Goal: Task Accomplishment & Management: Understand process/instructions

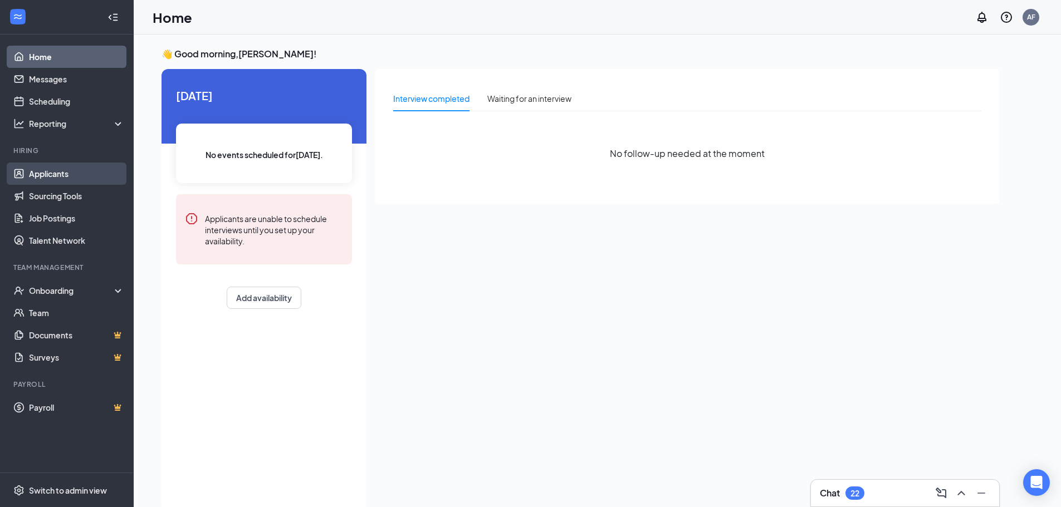
click at [61, 171] on link "Applicants" at bounding box center [76, 174] width 95 height 22
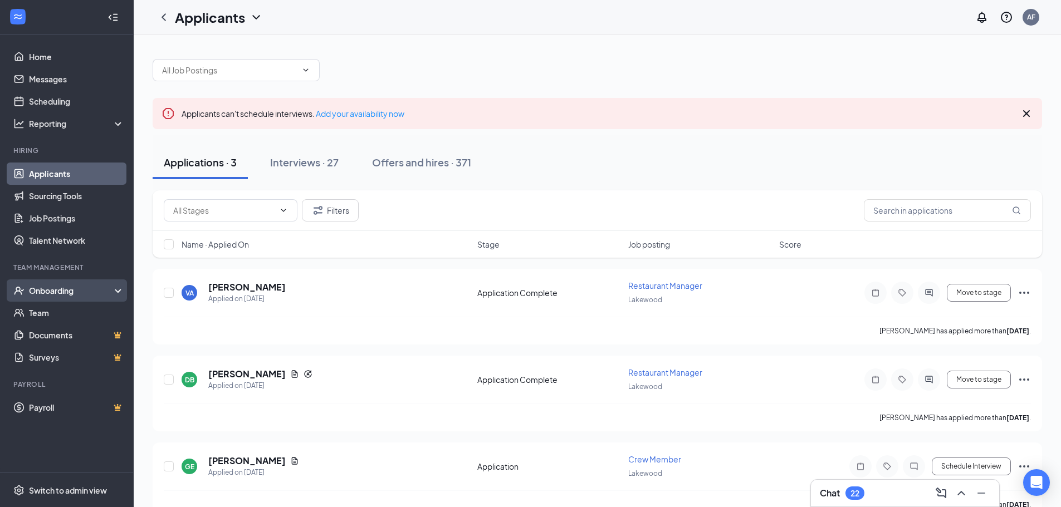
click at [54, 287] on div "Onboarding" at bounding box center [72, 290] width 86 height 11
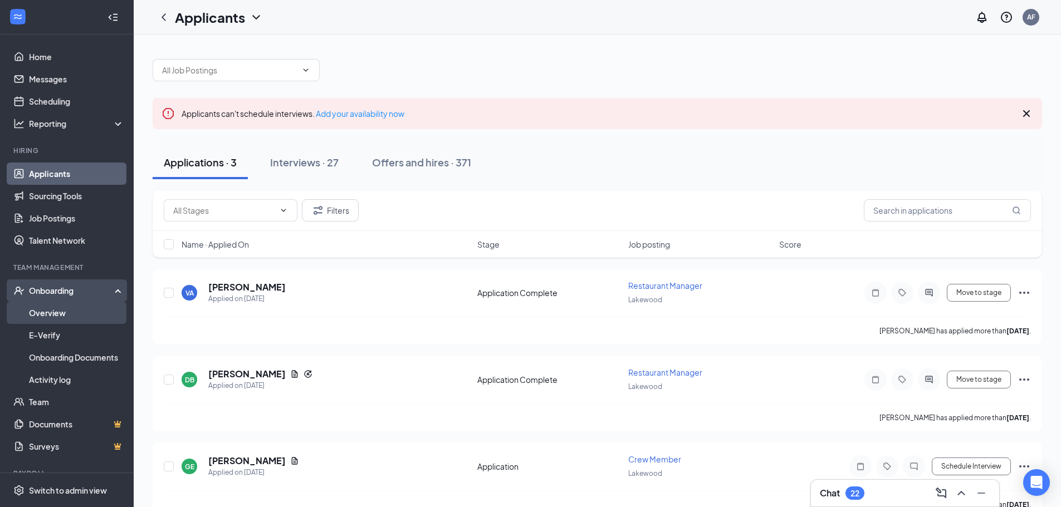
click at [57, 311] on link "Overview" at bounding box center [76, 313] width 95 height 22
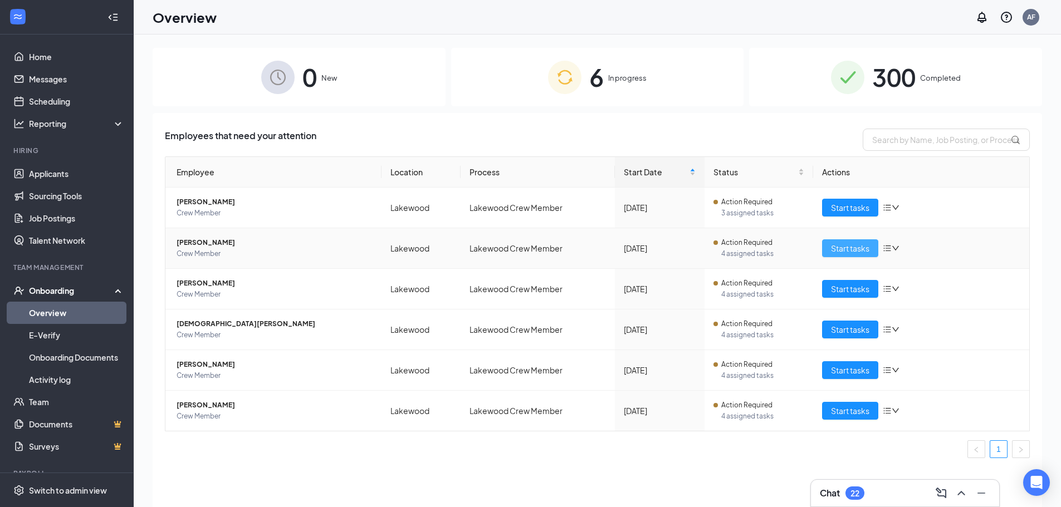
click at [864, 244] on span "Start tasks" at bounding box center [850, 248] width 38 height 12
